Goal: Navigation & Orientation: Find specific page/section

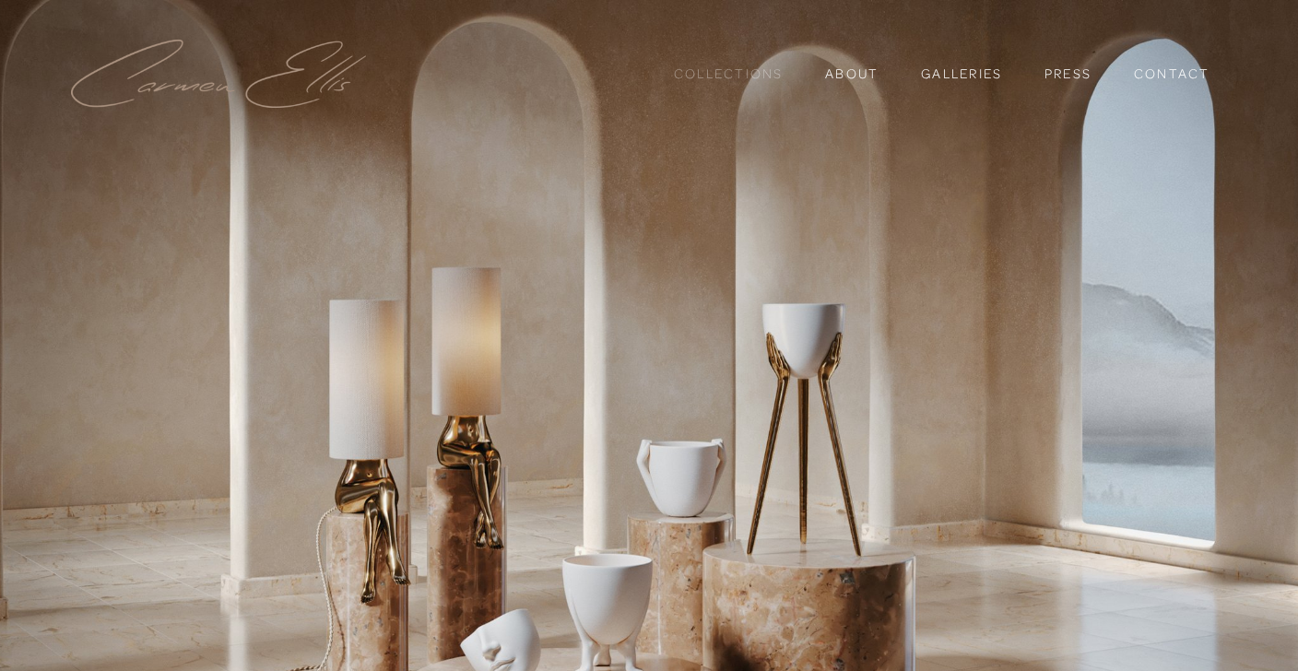
click at [732, 81] on link "Collections" at bounding box center [729, 73] width 110 height 31
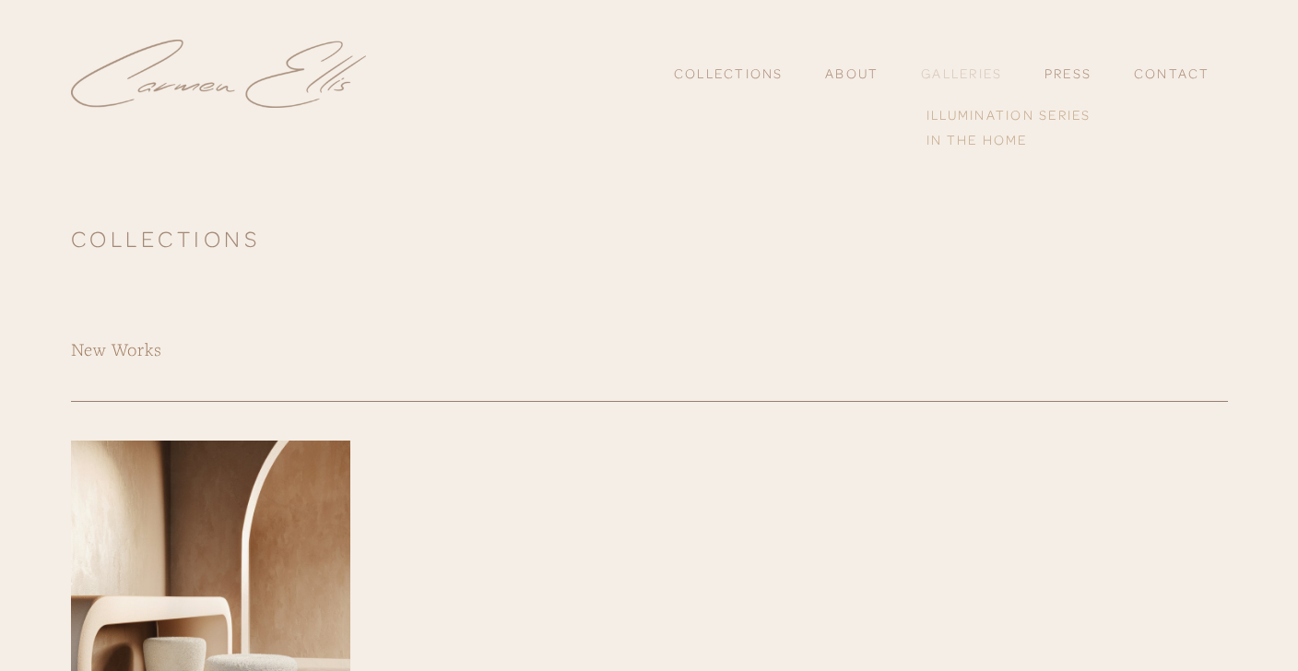
click at [962, 80] on link "Galleries" at bounding box center [961, 73] width 81 height 17
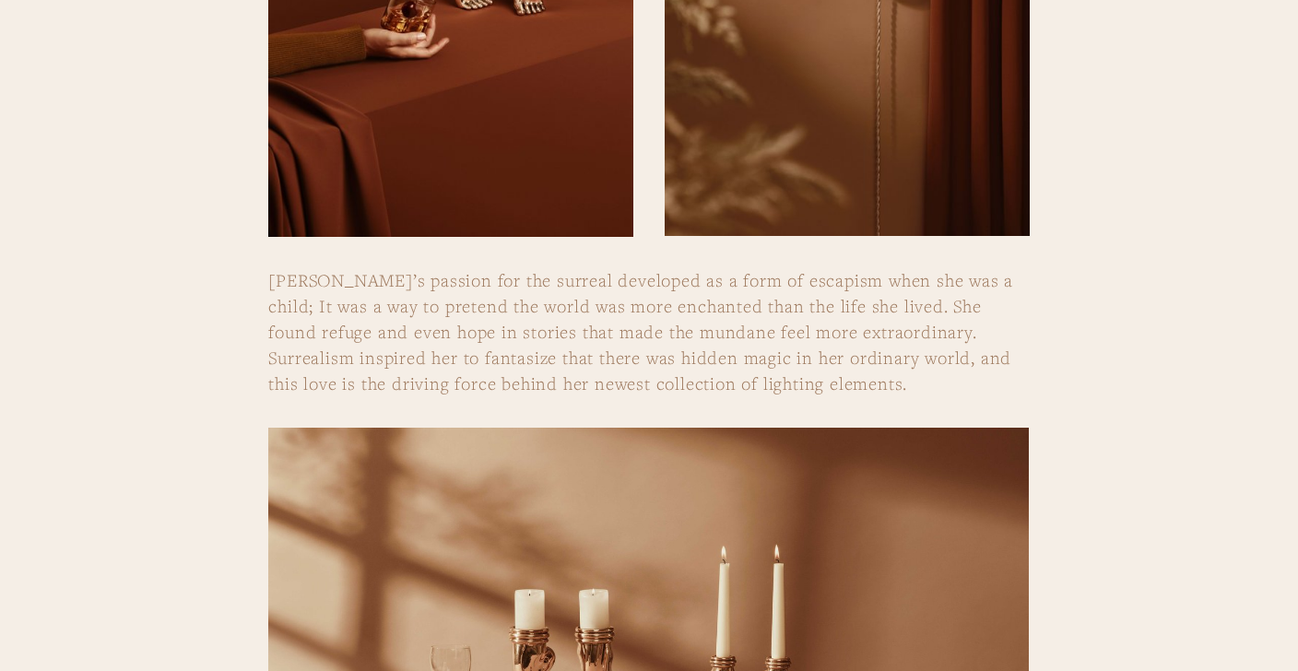
scroll to position [1931, 0]
